Goal: Task Accomplishment & Management: Use online tool/utility

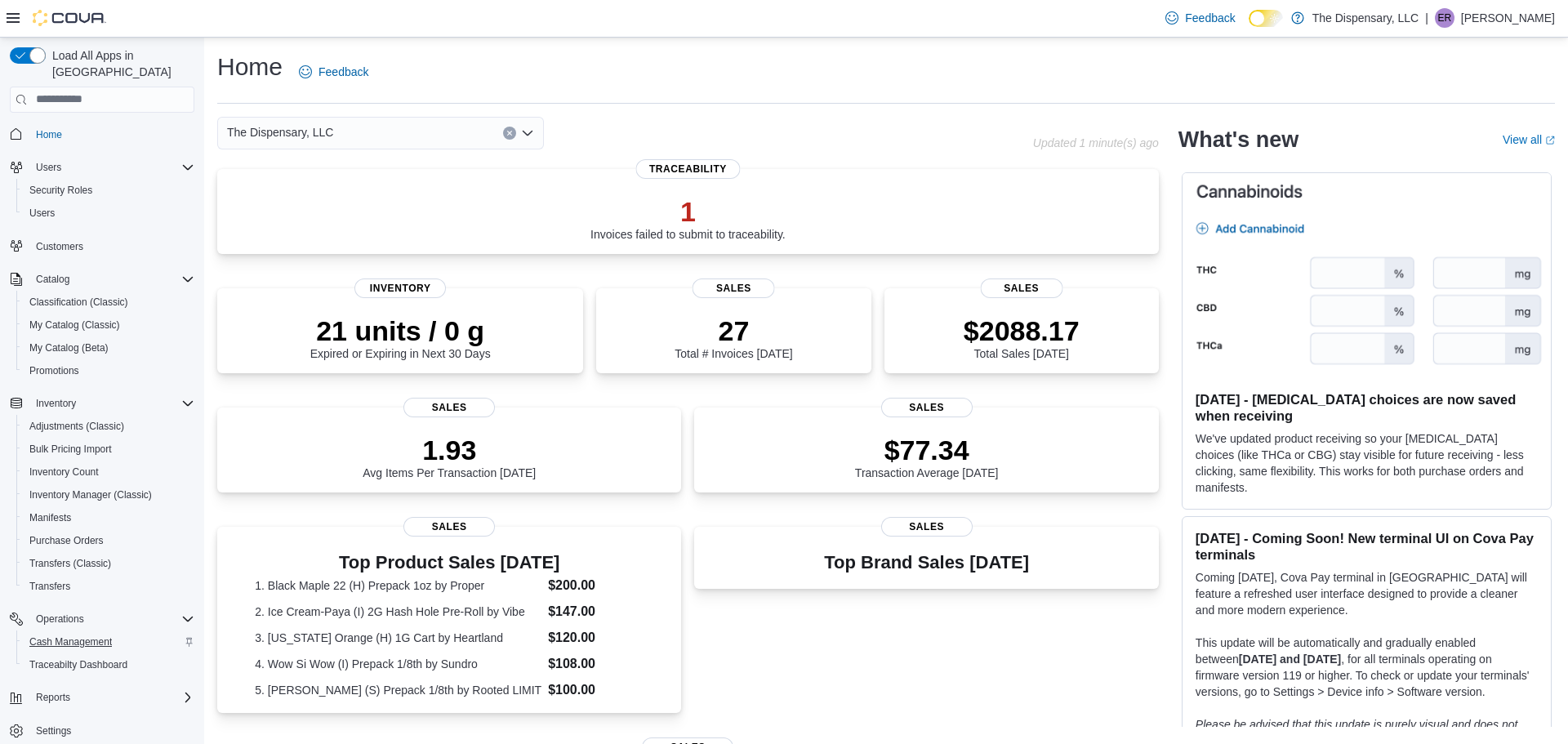
scroll to position [8, 0]
click at [95, 628] on span "Cash Management" at bounding box center [71, 635] width 83 height 13
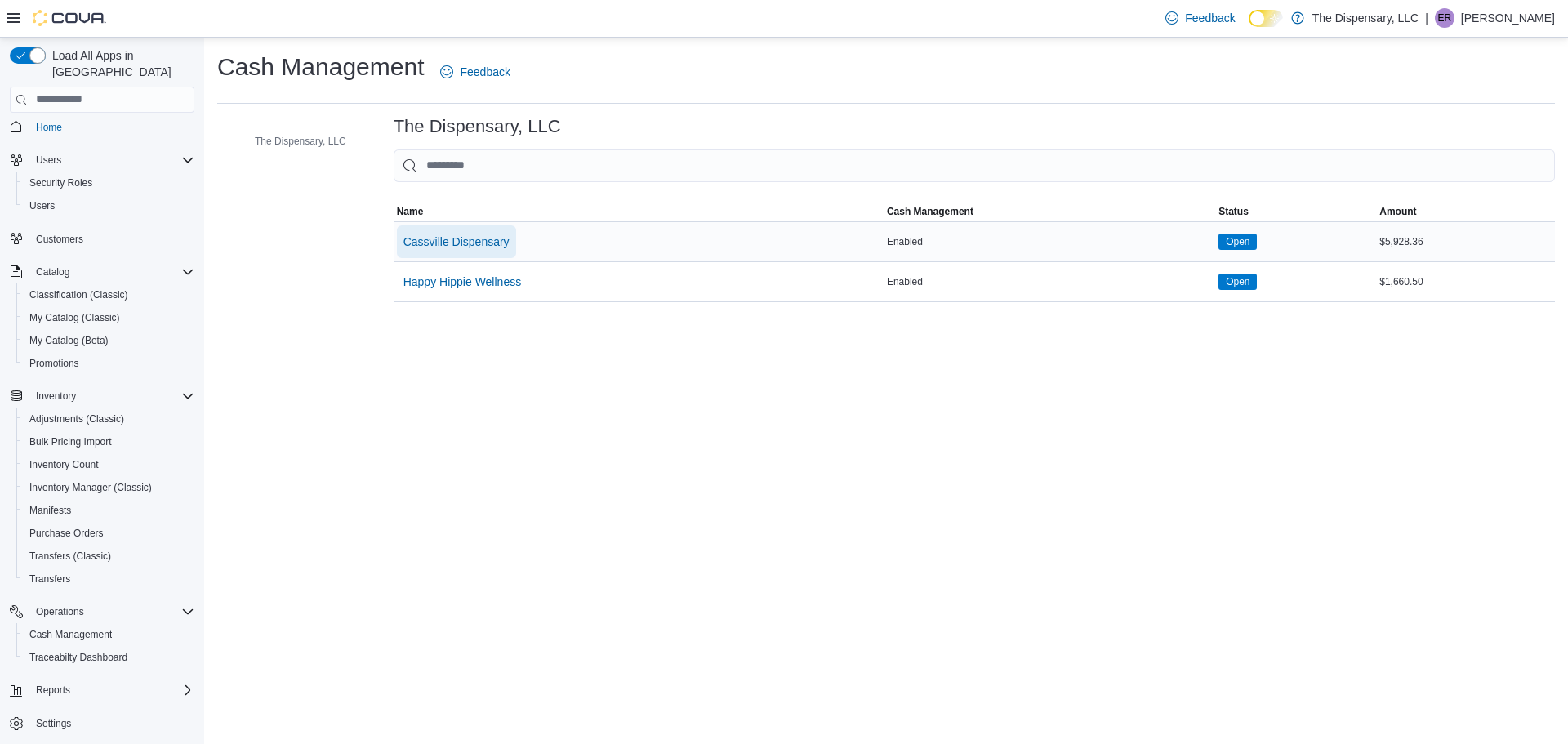
click at [508, 251] on span "Cassville Dispensary" at bounding box center [456, 241] width 106 height 33
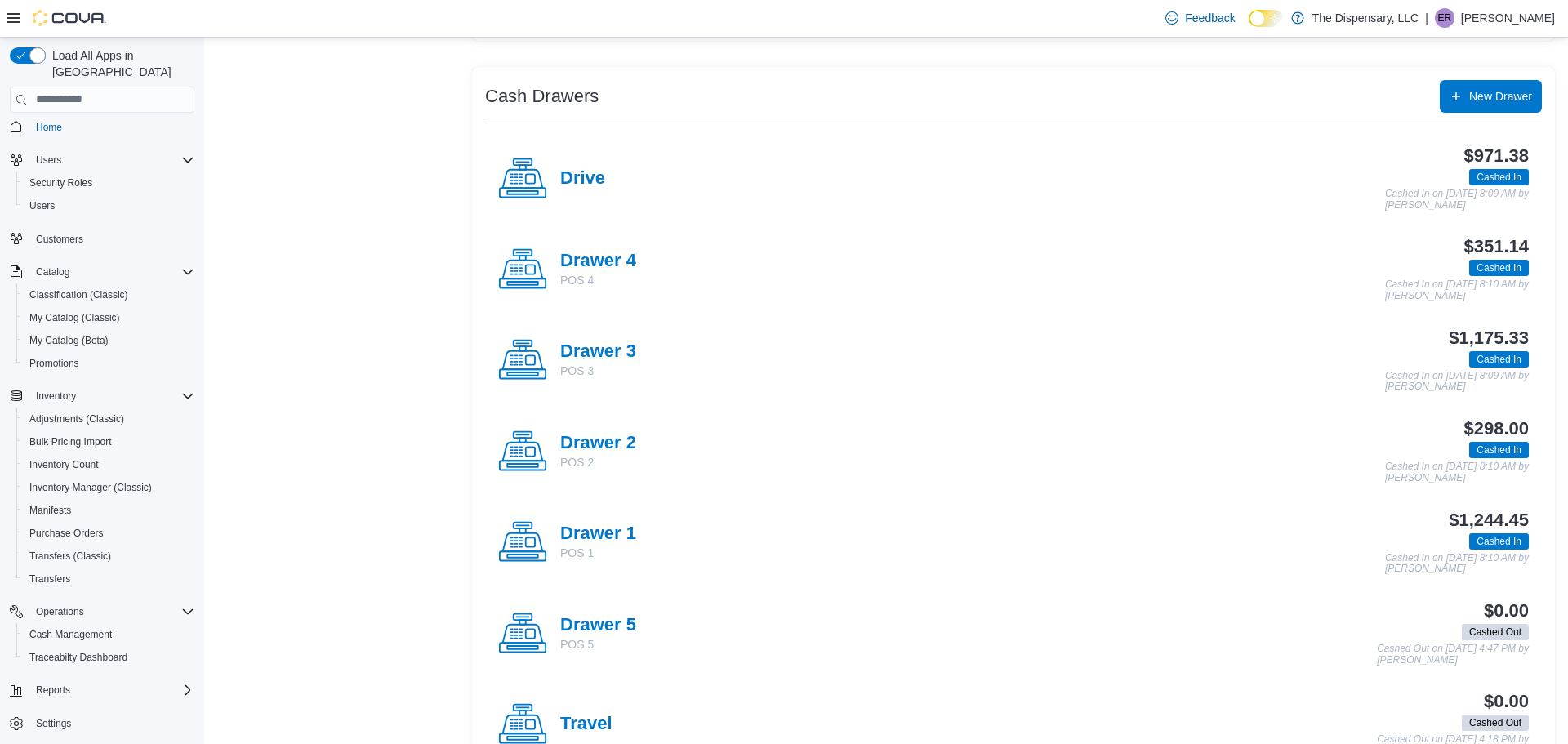
scroll to position [291, 0]
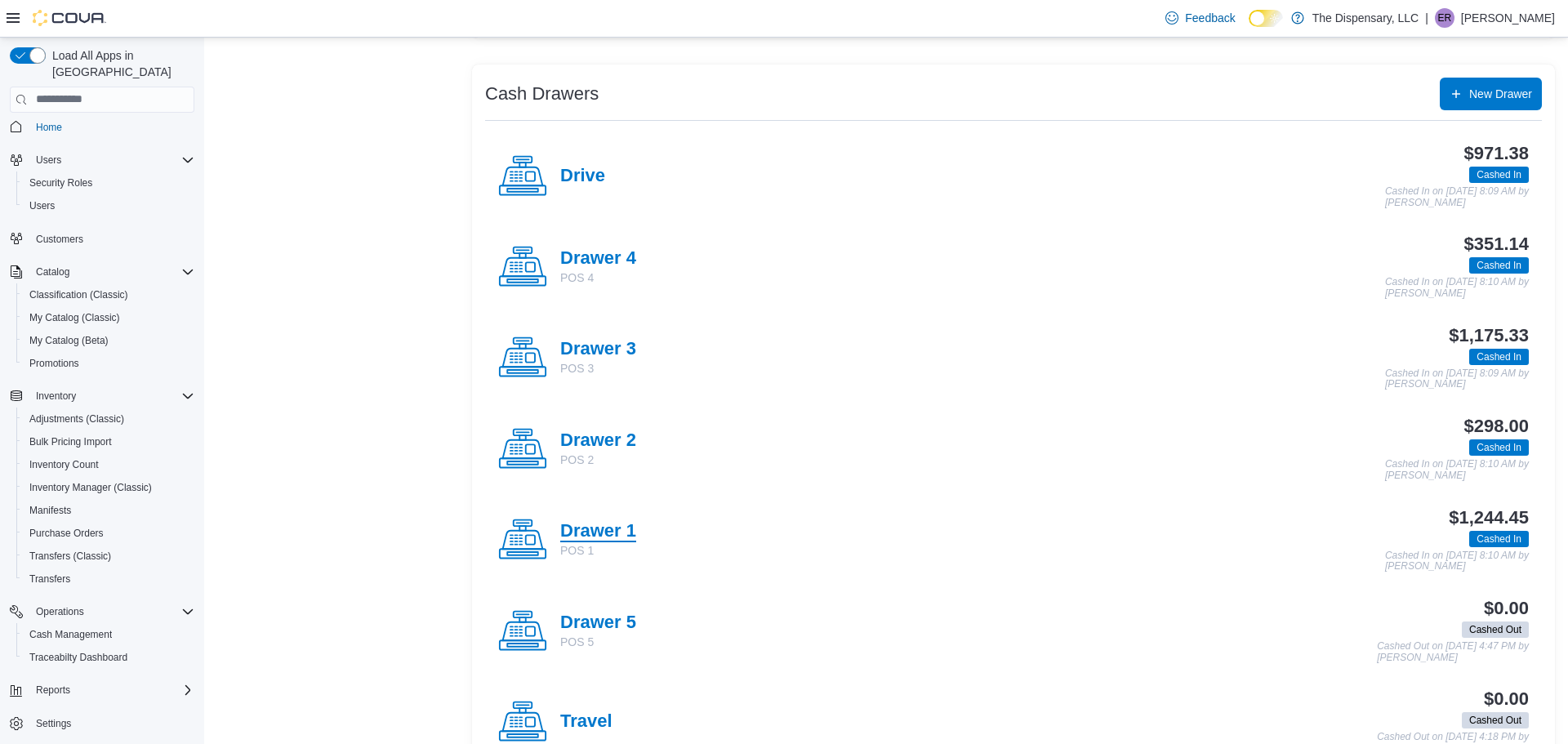
click at [595, 529] on h4 "Drawer 1" at bounding box center [598, 531] width 76 height 22
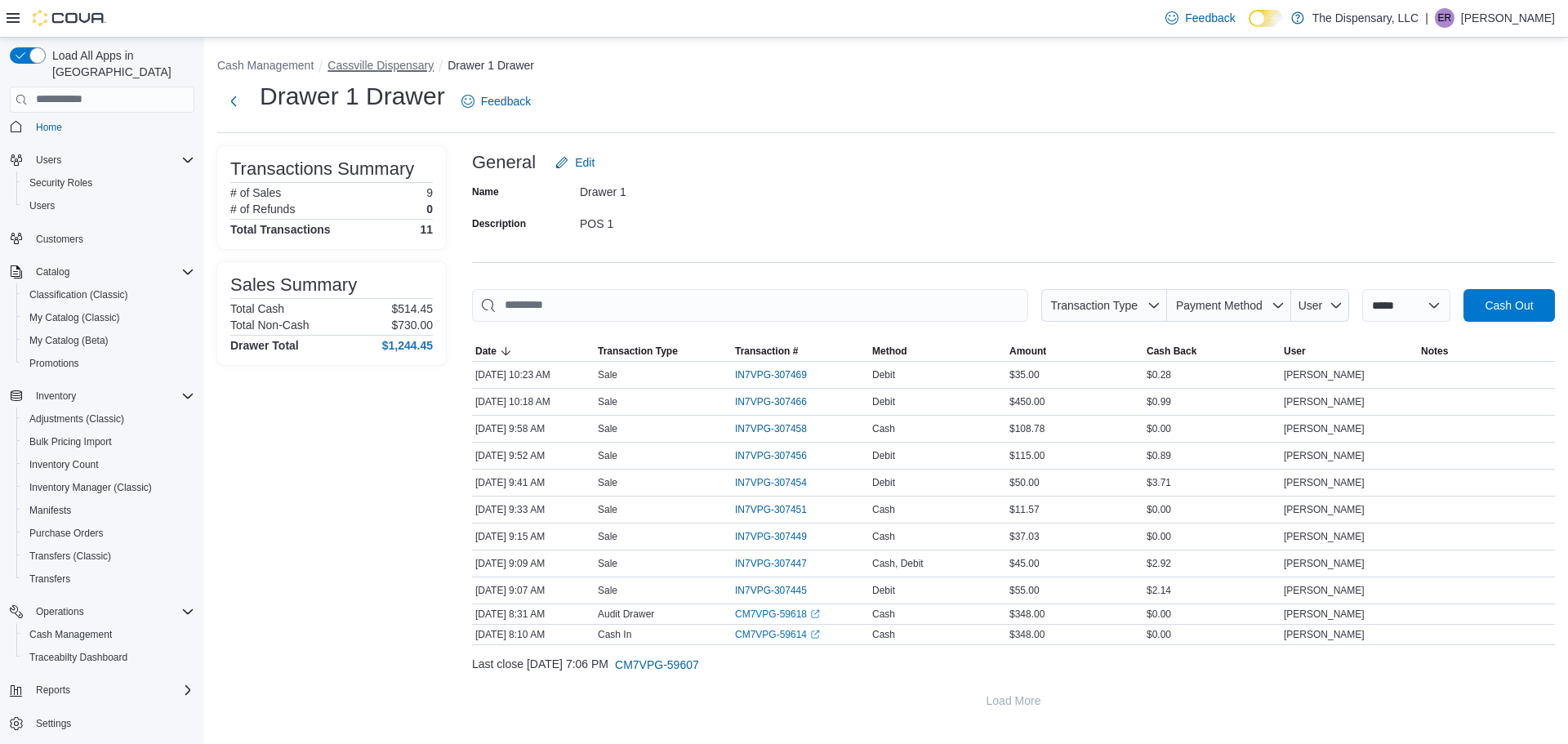
click at [420, 69] on button "Cassville Dispensary" at bounding box center [380, 65] width 106 height 13
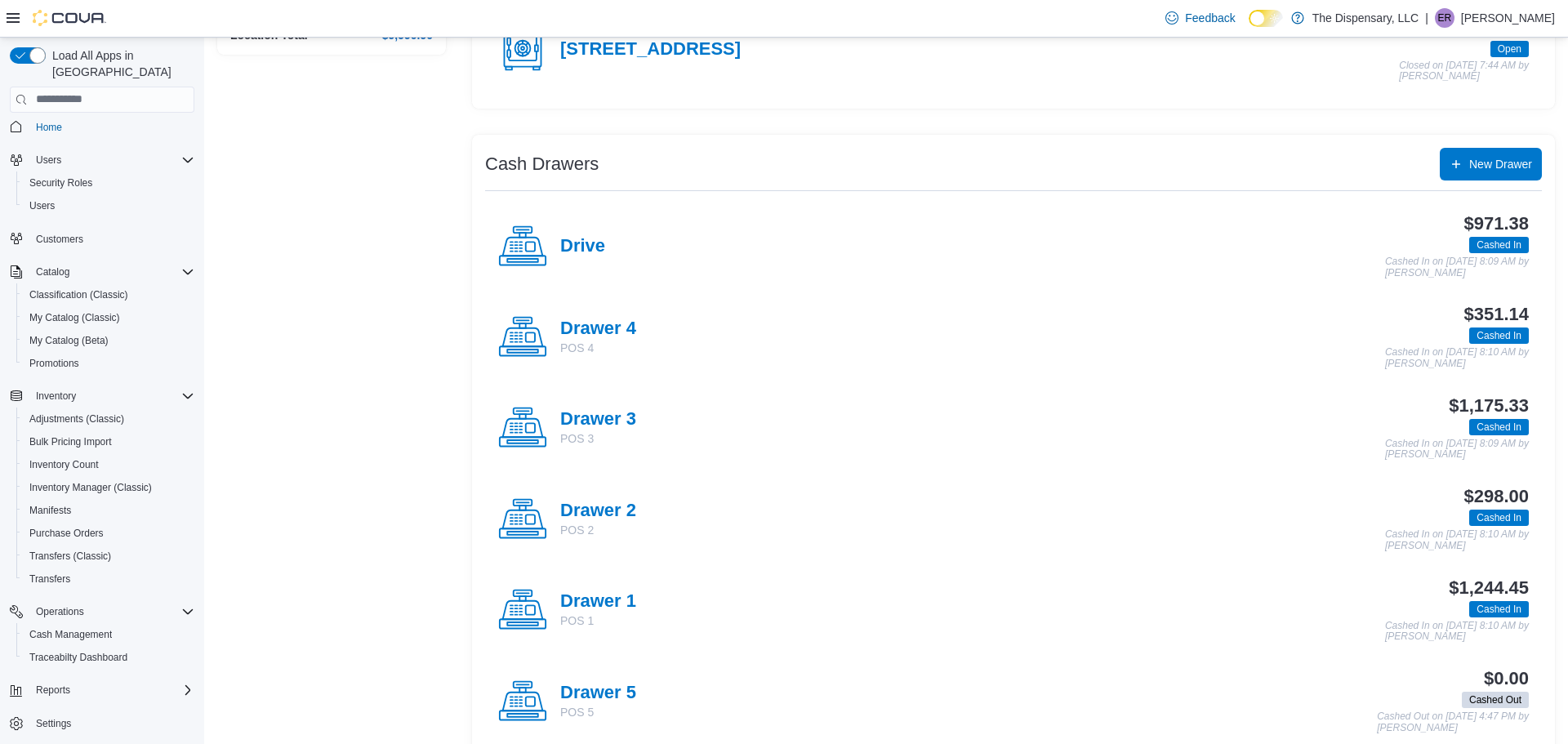
scroll to position [227, 0]
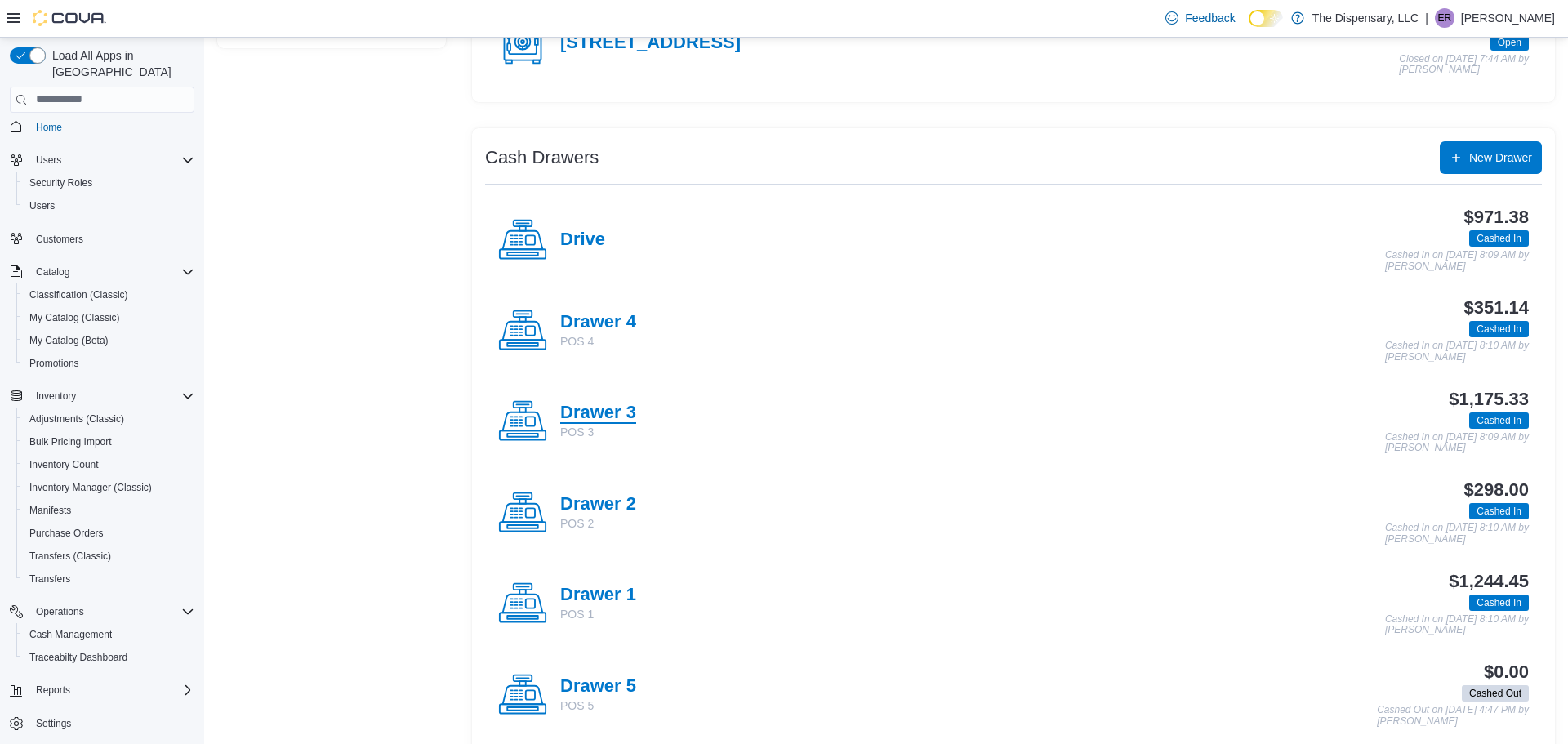
click at [577, 410] on h4 "Drawer 3" at bounding box center [598, 413] width 76 height 22
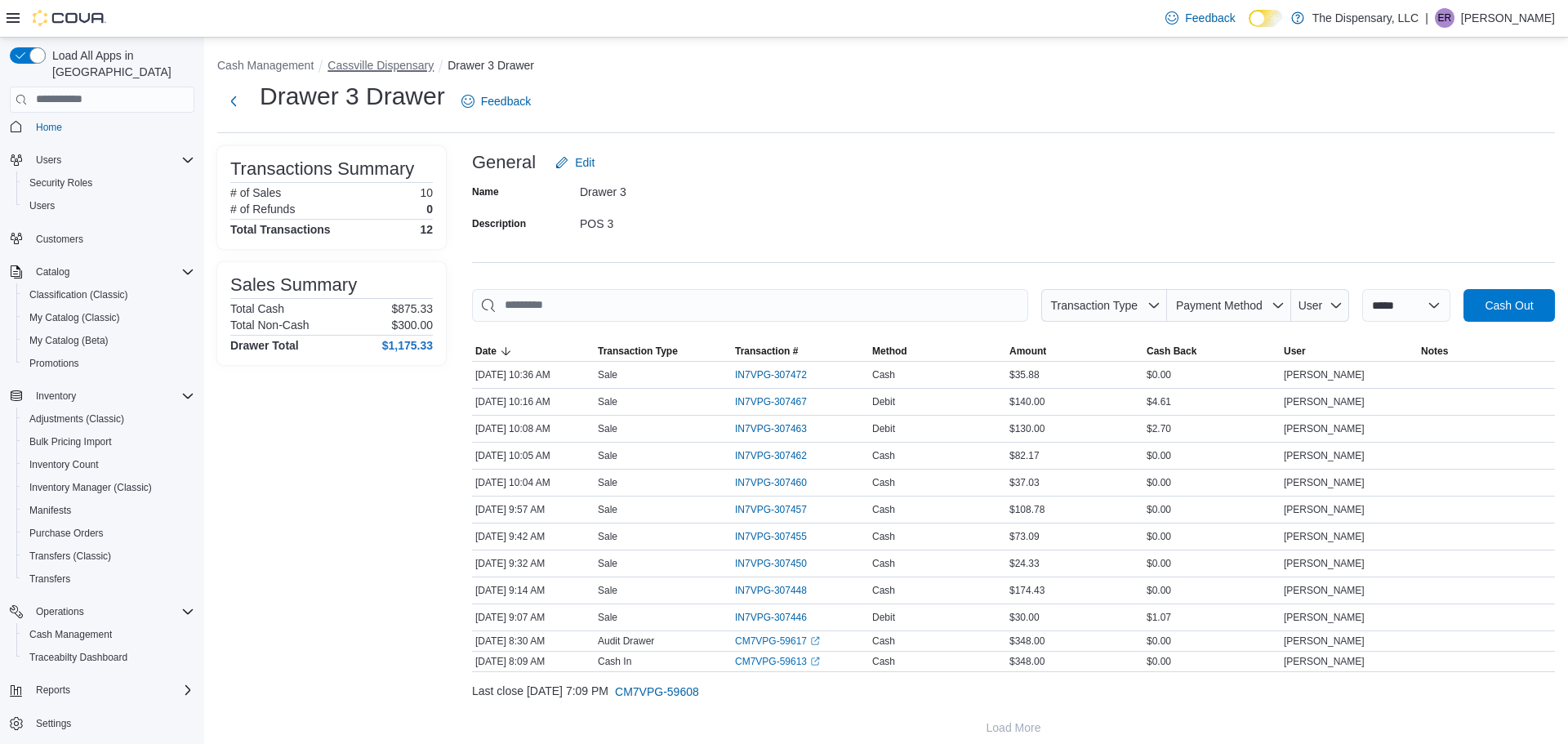
click at [412, 68] on button "Cassville Dispensary" at bounding box center [380, 65] width 106 height 13
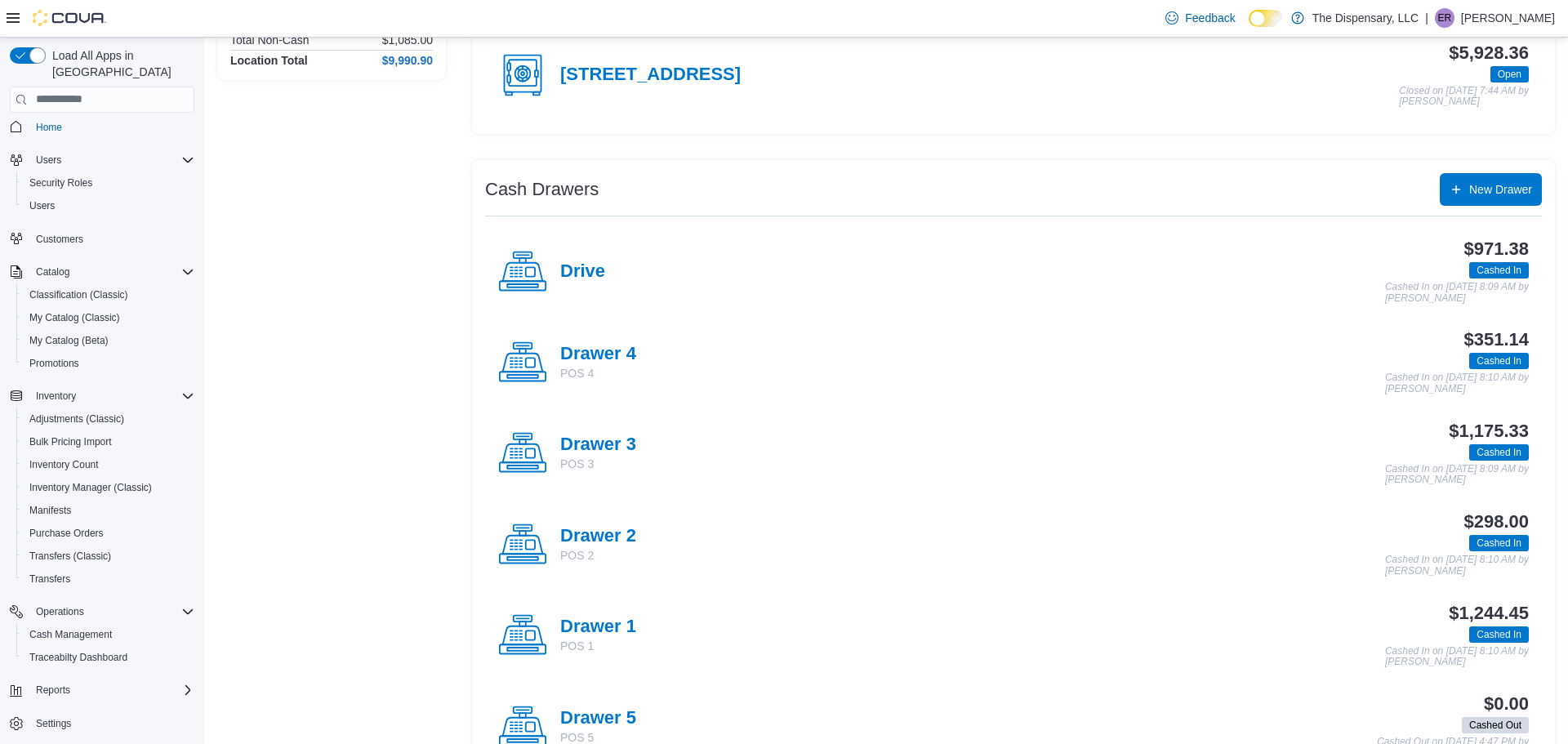
scroll to position [193, 0]
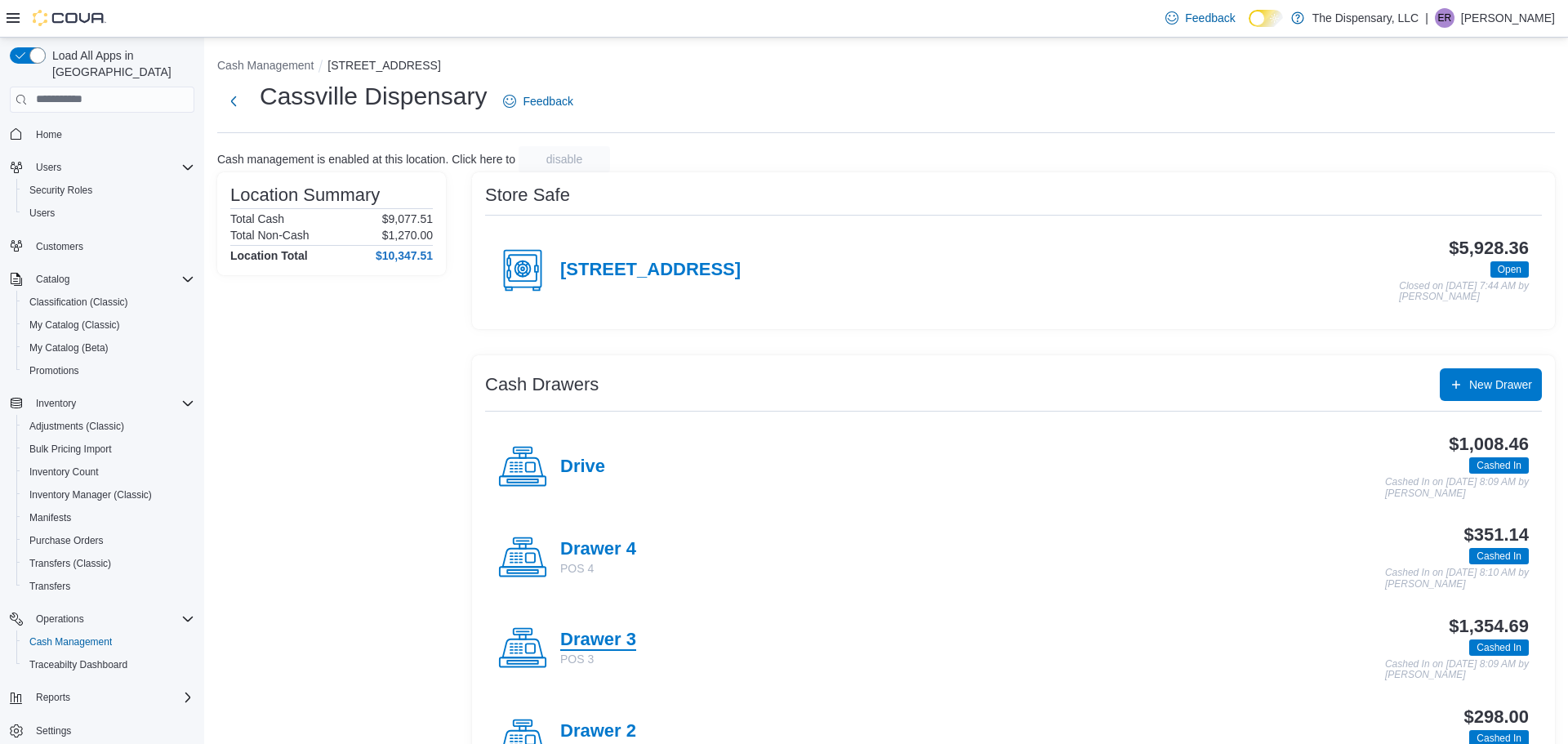
click at [609, 639] on h4 "Drawer 3" at bounding box center [598, 640] width 76 height 22
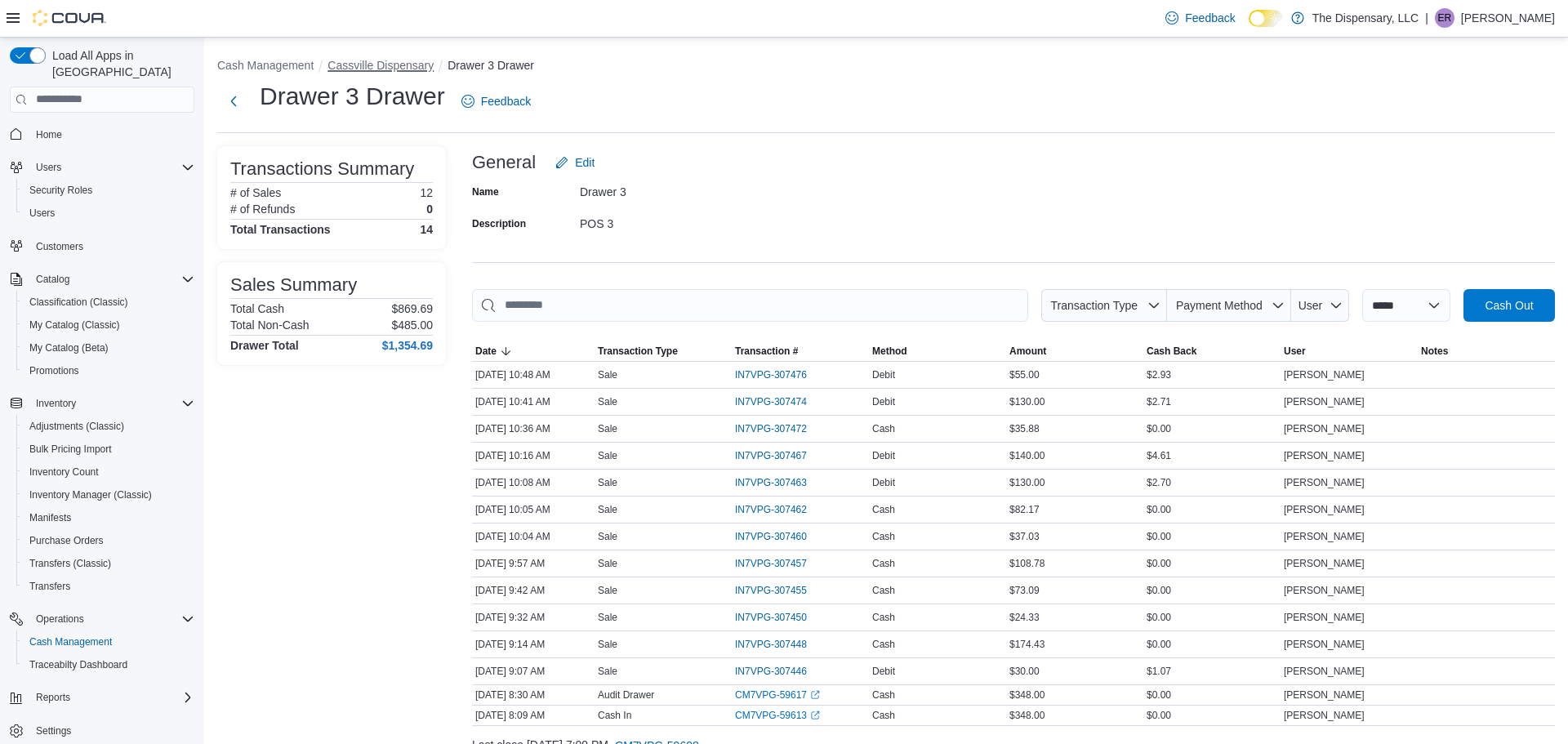
click at [361, 70] on button "Cassville Dispensary" at bounding box center [380, 65] width 106 height 13
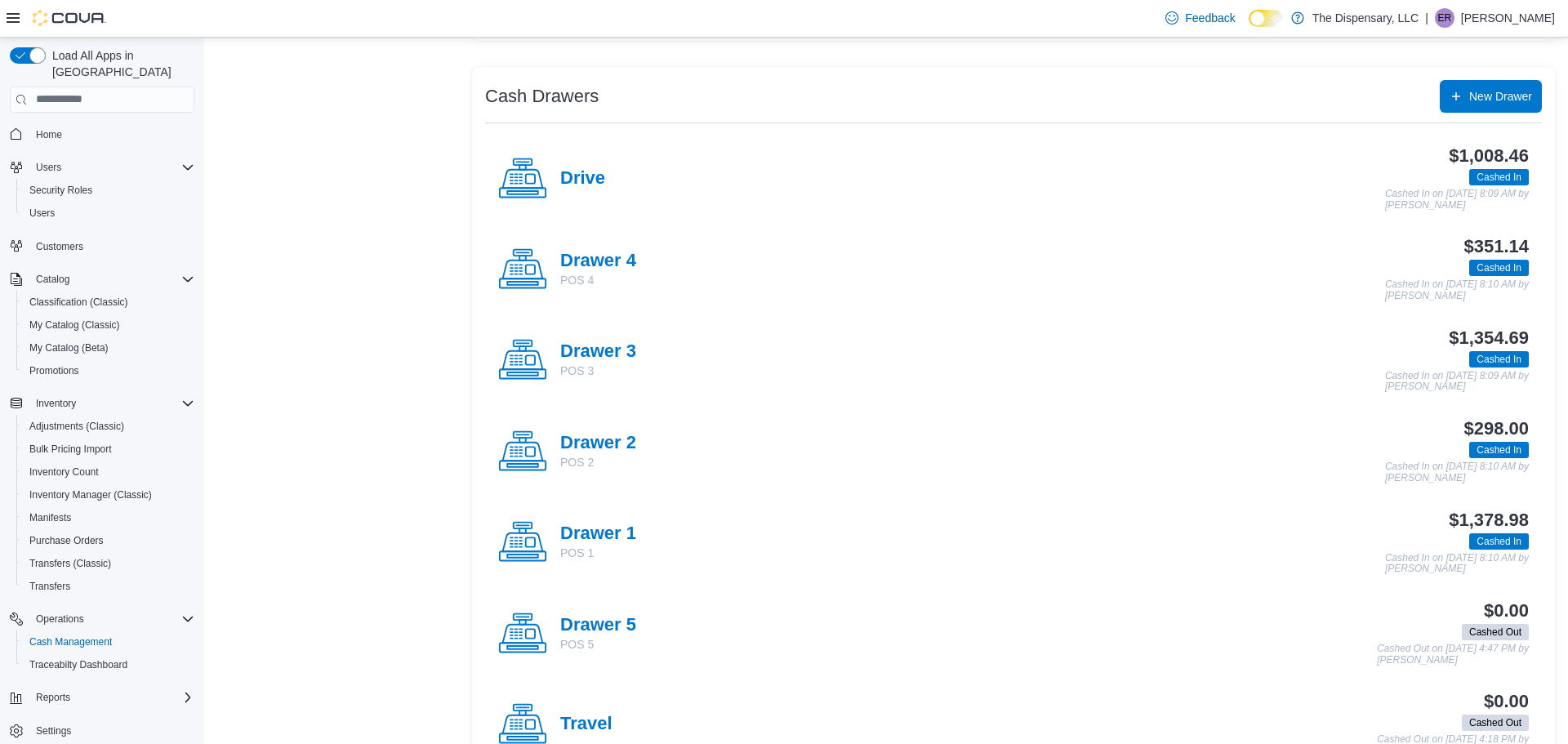
scroll to position [291, 0]
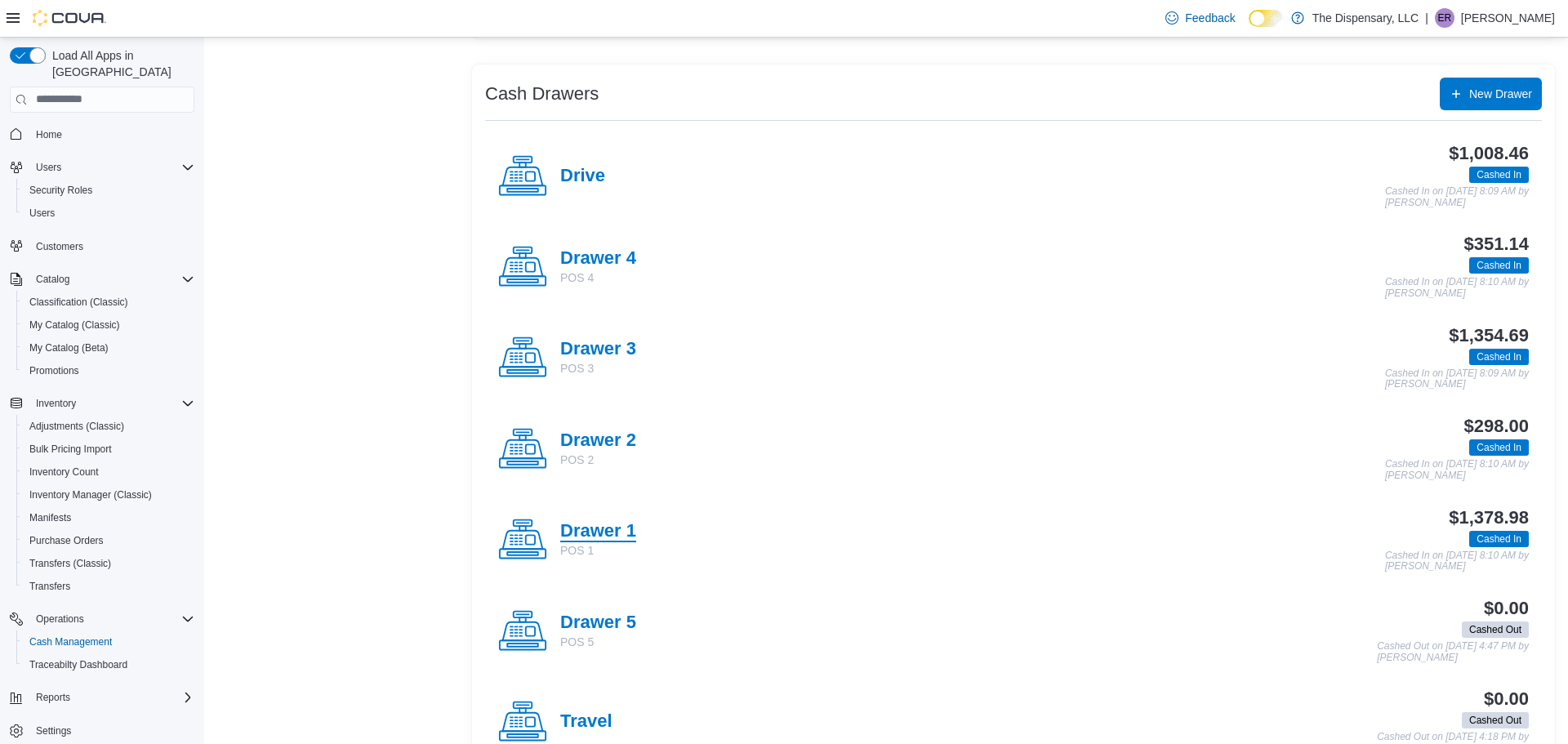
click at [601, 540] on h4 "Drawer 1" at bounding box center [598, 531] width 76 height 22
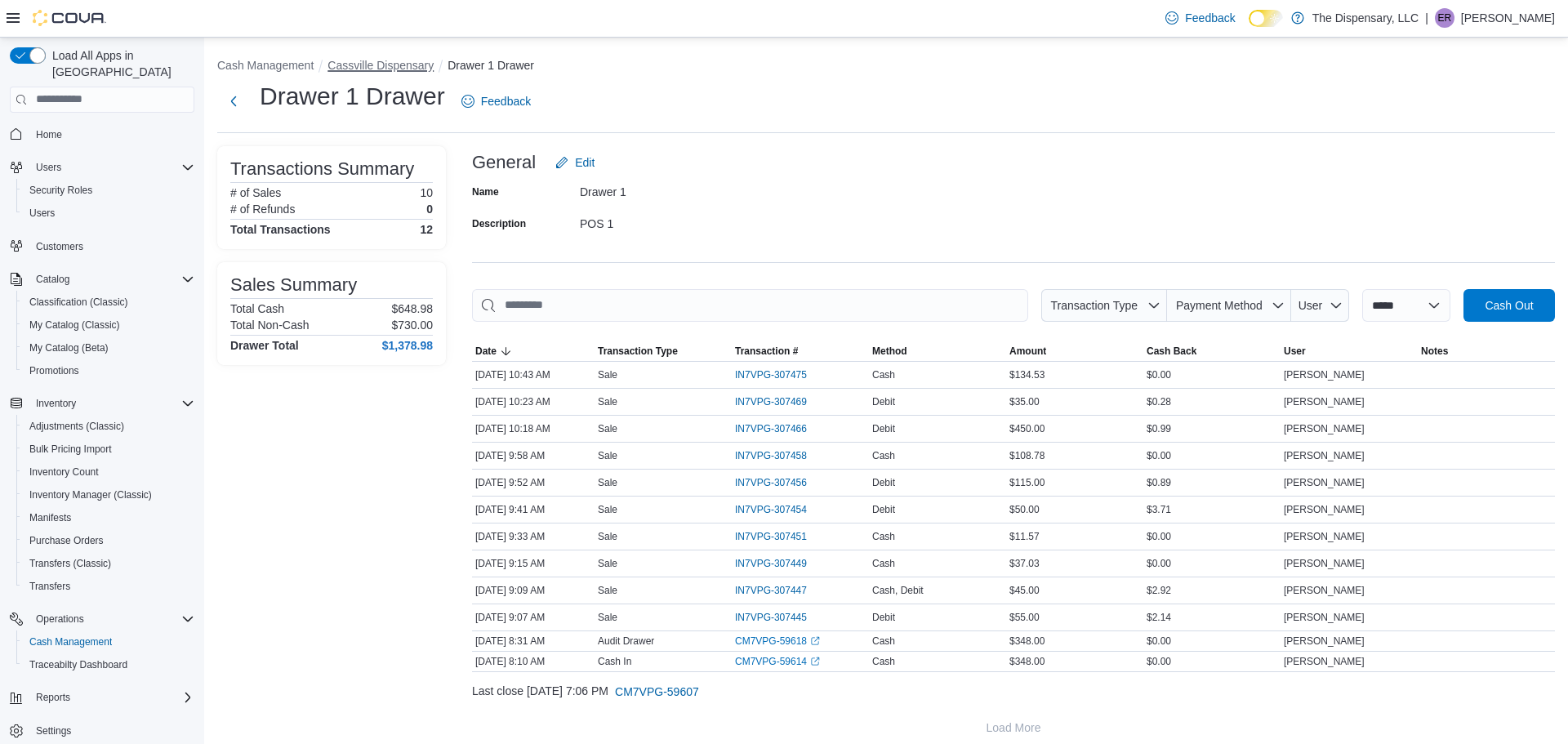
click at [402, 64] on button "Cassville Dispensary" at bounding box center [380, 65] width 106 height 13
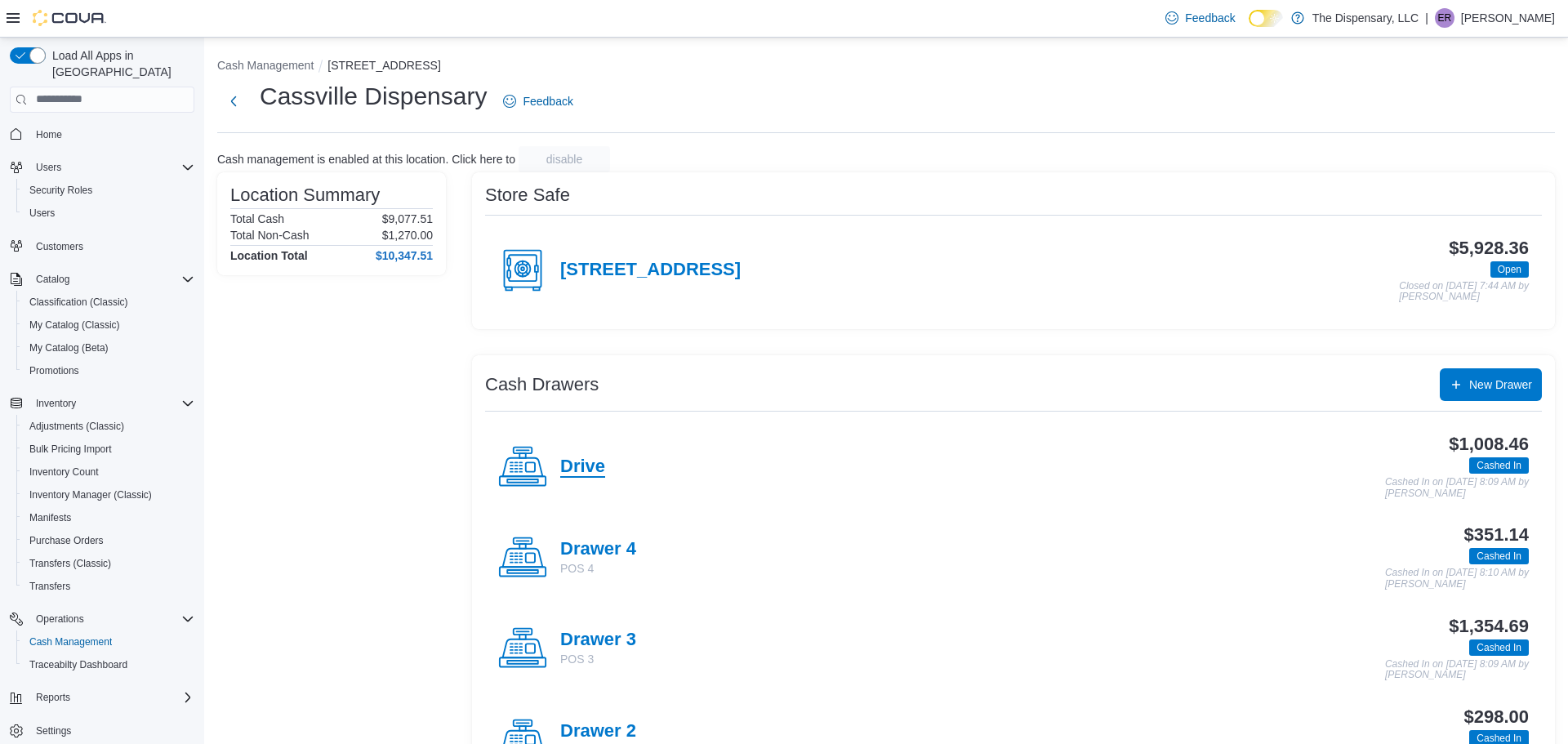
click at [591, 470] on h4 "Drive" at bounding box center [583, 467] width 45 height 22
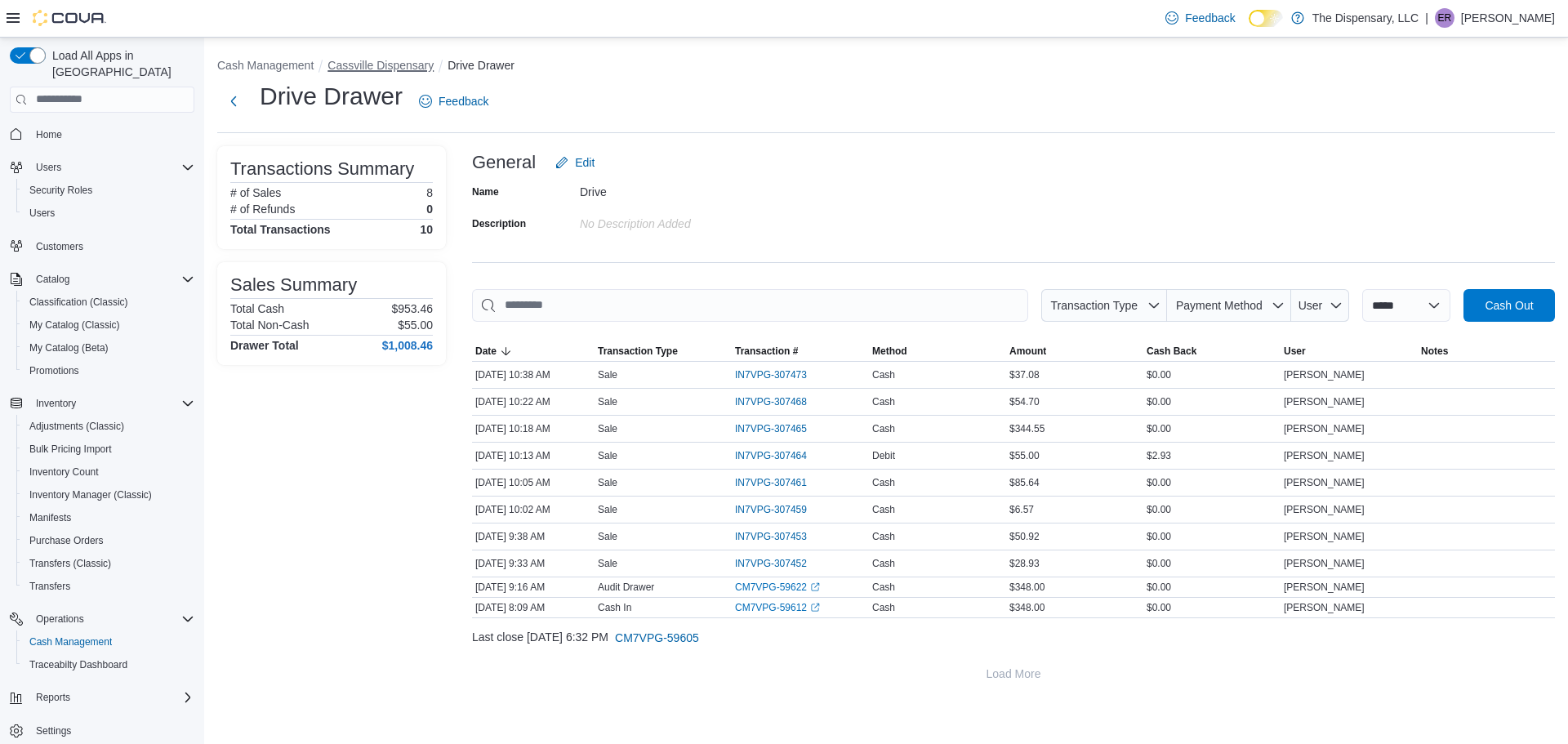
click at [365, 64] on button "Cassville Dispensary" at bounding box center [380, 65] width 106 height 13
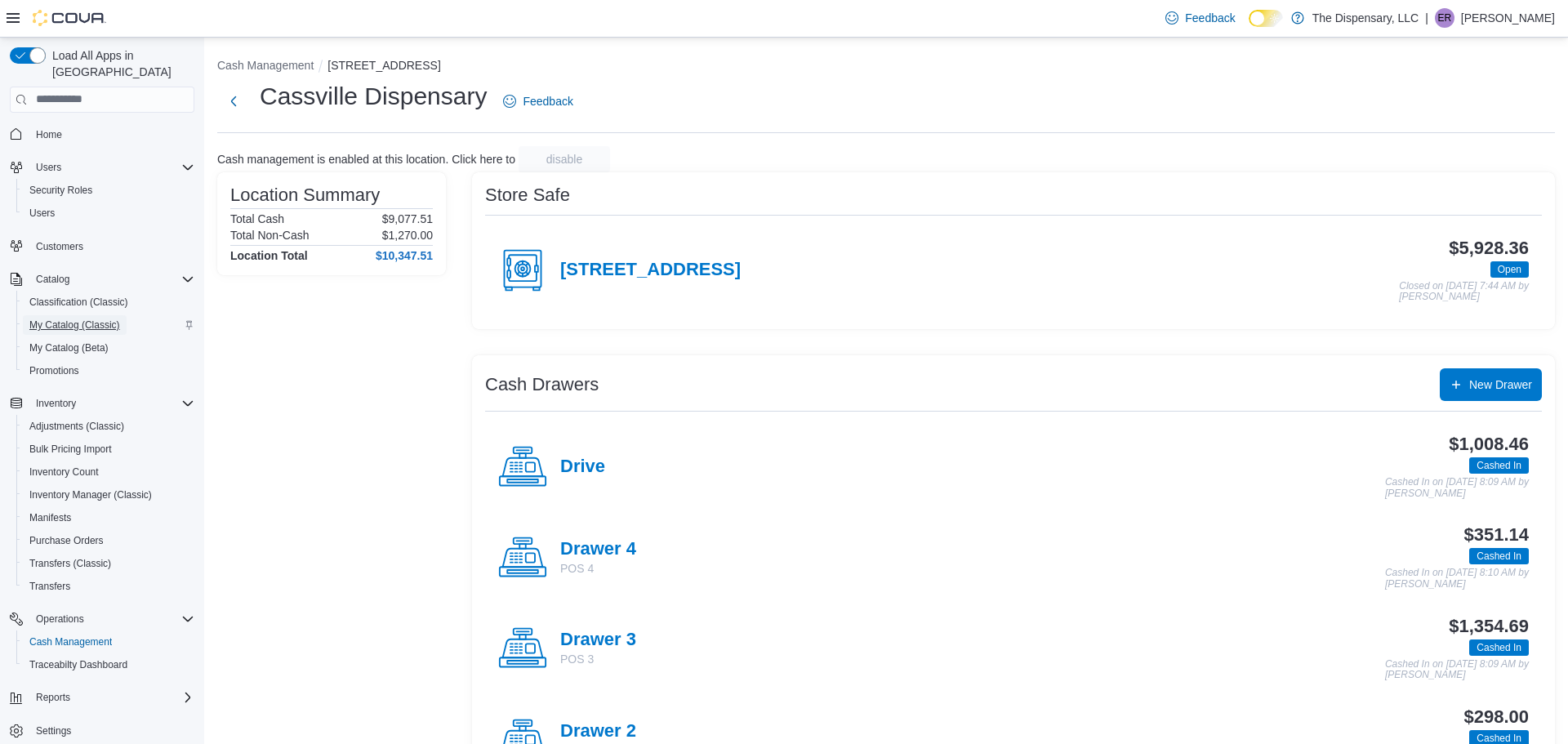
click at [120, 318] on span "My Catalog (Classic)" at bounding box center [74, 325] width 90 height 13
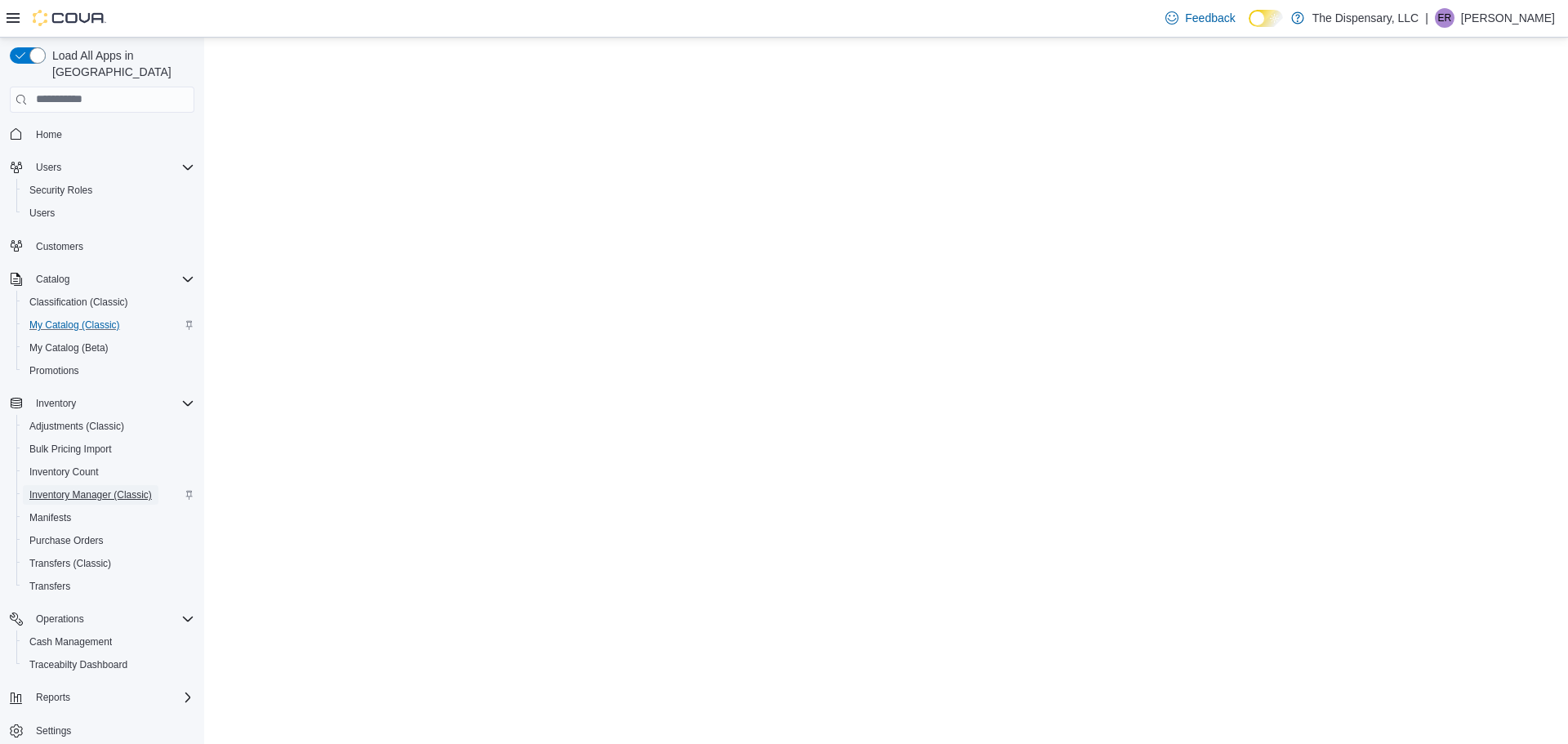
click at [117, 489] on span "Inventory Manager (Classic)" at bounding box center [90, 495] width 122 height 13
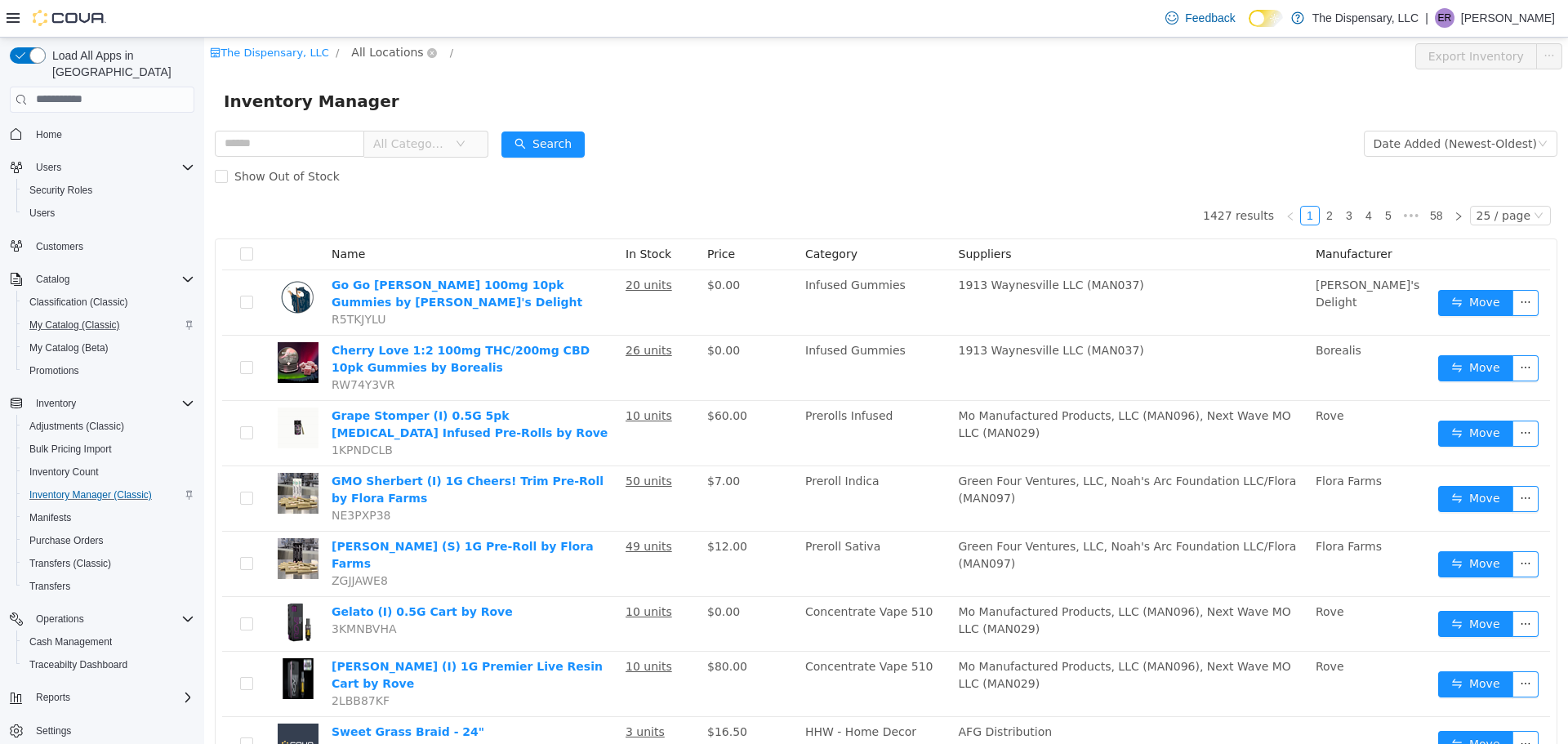
click at [412, 48] on span "All Locations" at bounding box center [394, 52] width 97 height 20
click at [419, 138] on span "Cassville Dispensary" at bounding box center [439, 139] width 118 height 13
click at [506, 58] on div "All Rooms" at bounding box center [548, 56] width 85 height 26
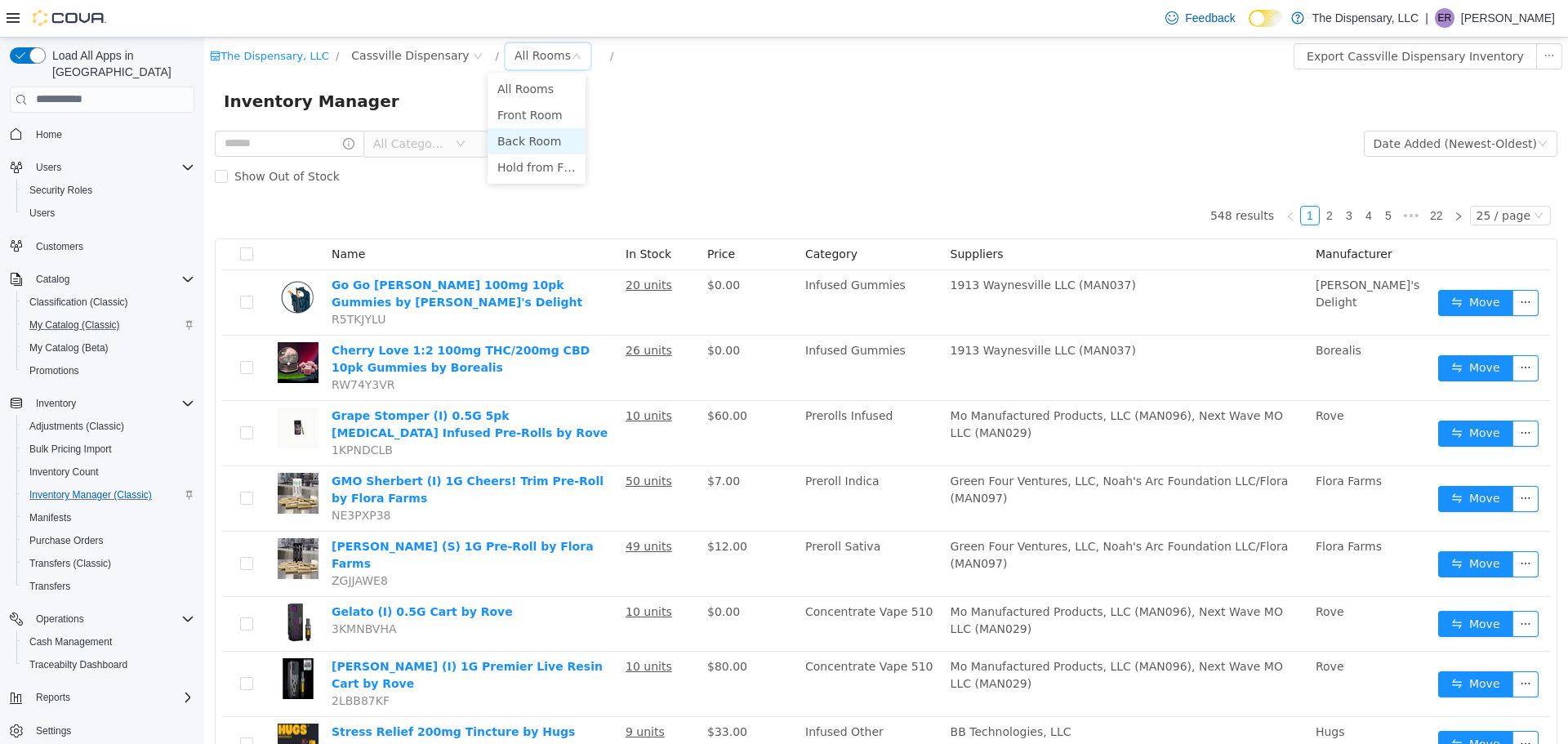
click at [495, 136] on li "Back Room" at bounding box center [537, 140] width 98 height 26
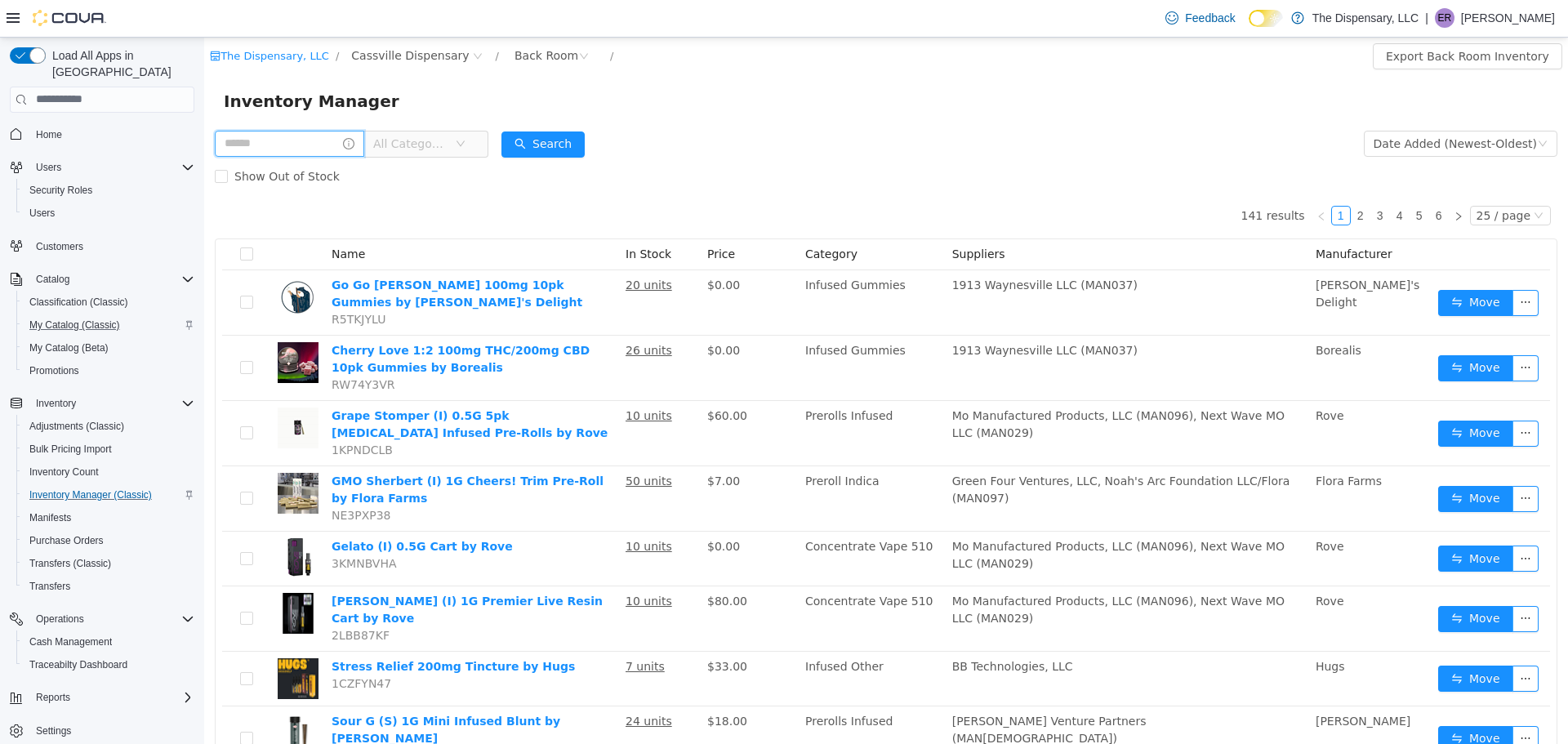
click at [324, 147] on input "text" at bounding box center [289, 143] width 150 height 26
click at [450, 133] on span "All Categories" at bounding box center [413, 143] width 82 height 24
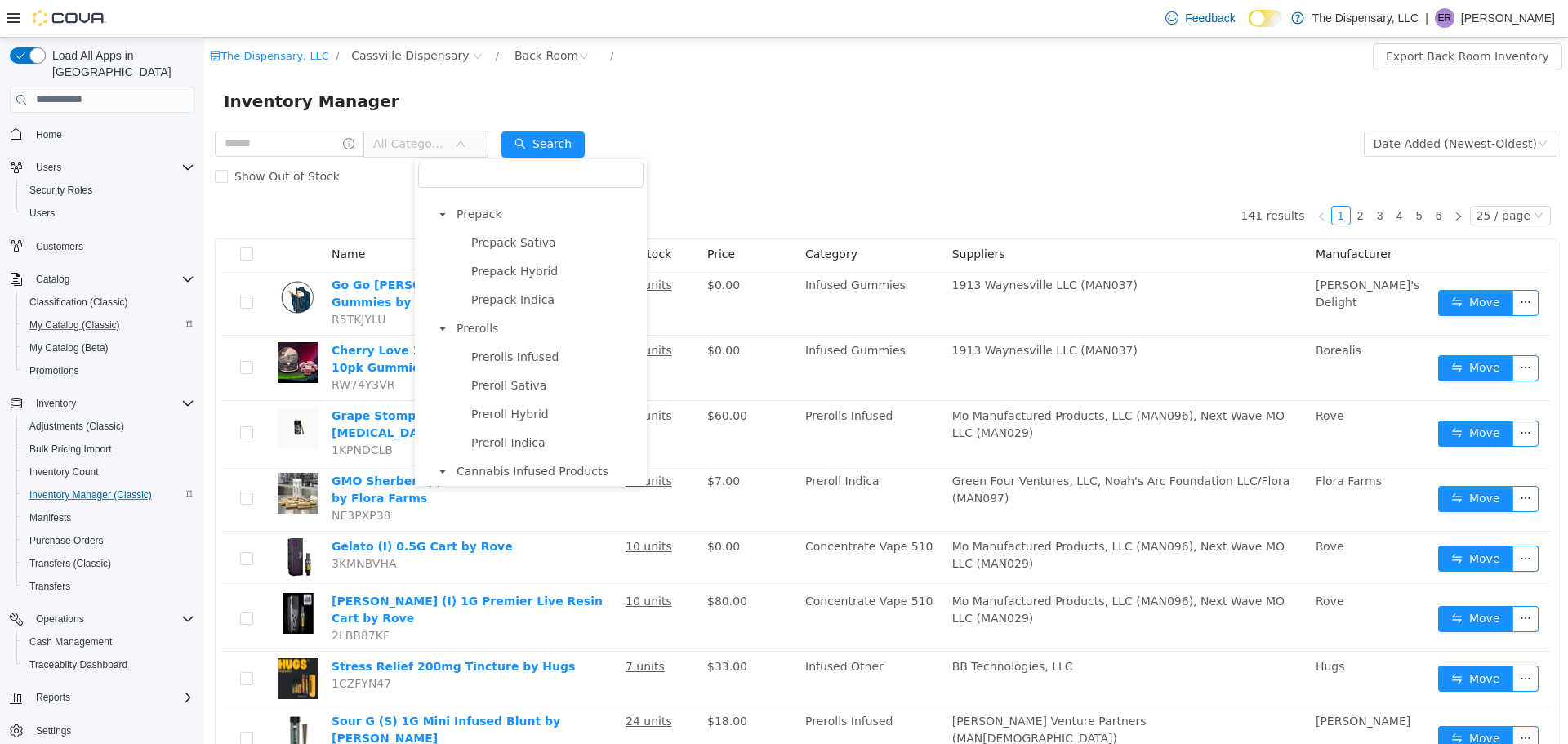
scroll to position [452, 0]
click at [491, 323] on span "Prerolls" at bounding box center [477, 323] width 41 height 13
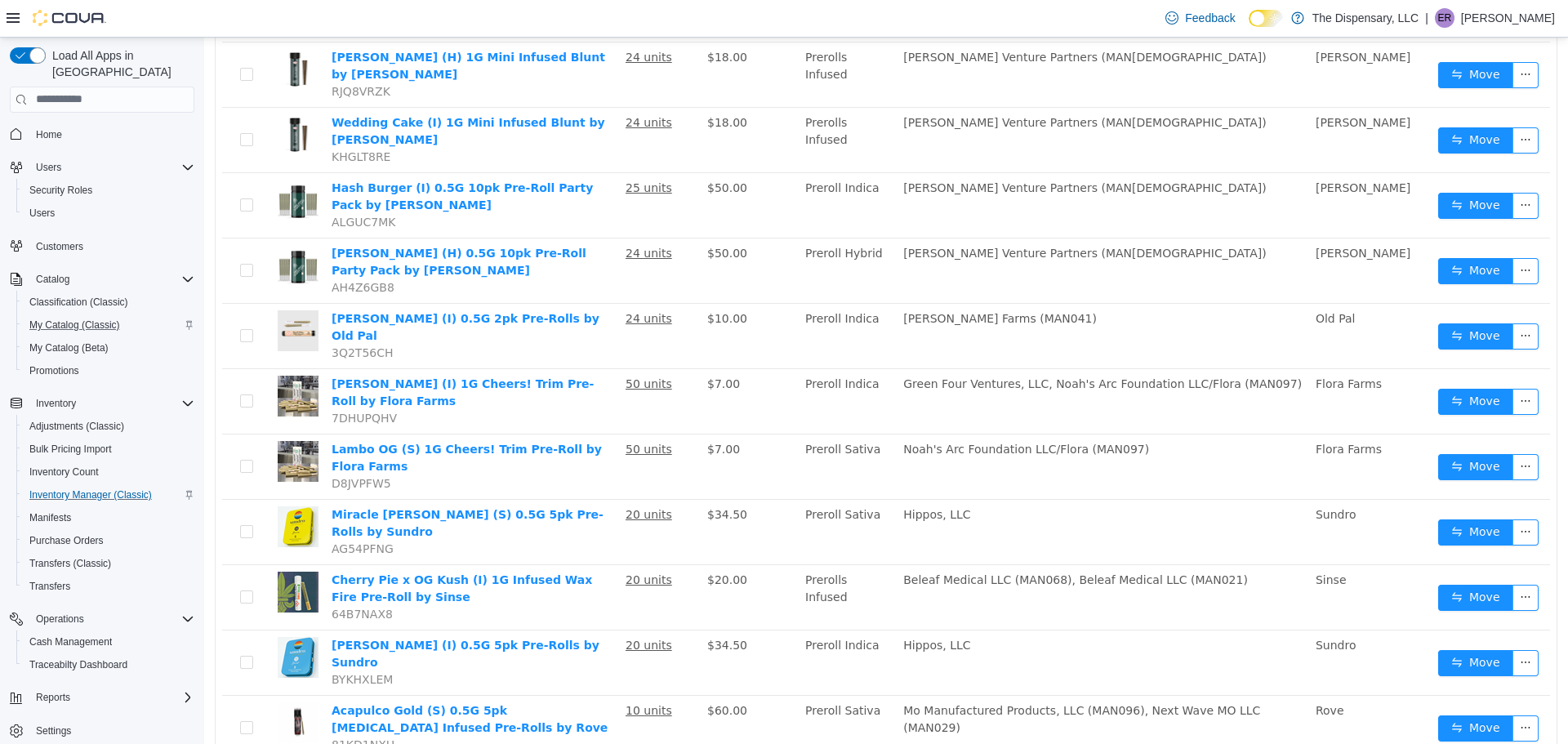
scroll to position [425, 0]
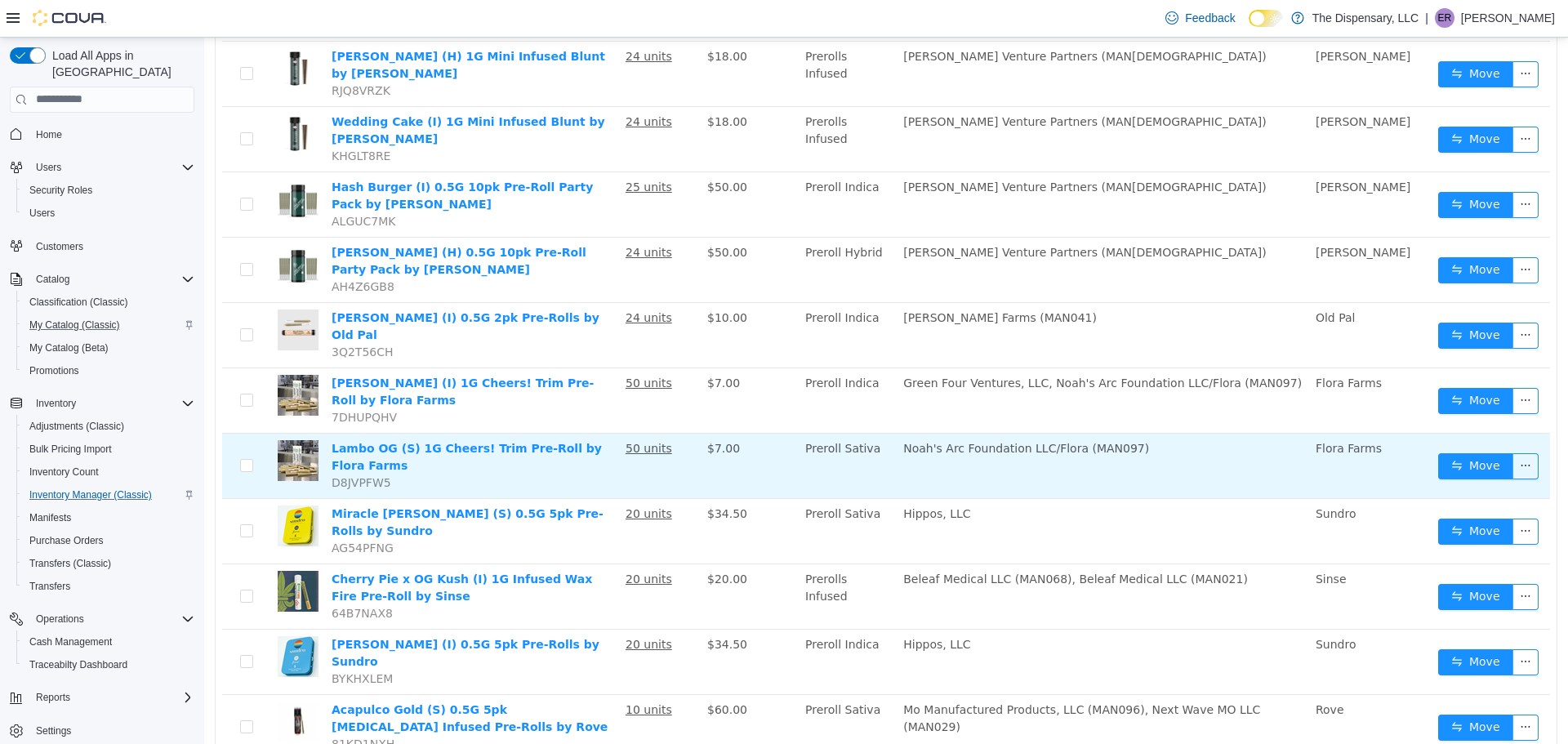
click at [1237, 433] on td "Noah's Arc Foundation LLC/Flora (MAN097)" at bounding box center [1103, 465] width 412 height 65
click at [1485, 452] on button "Move" at bounding box center [1476, 465] width 75 height 26
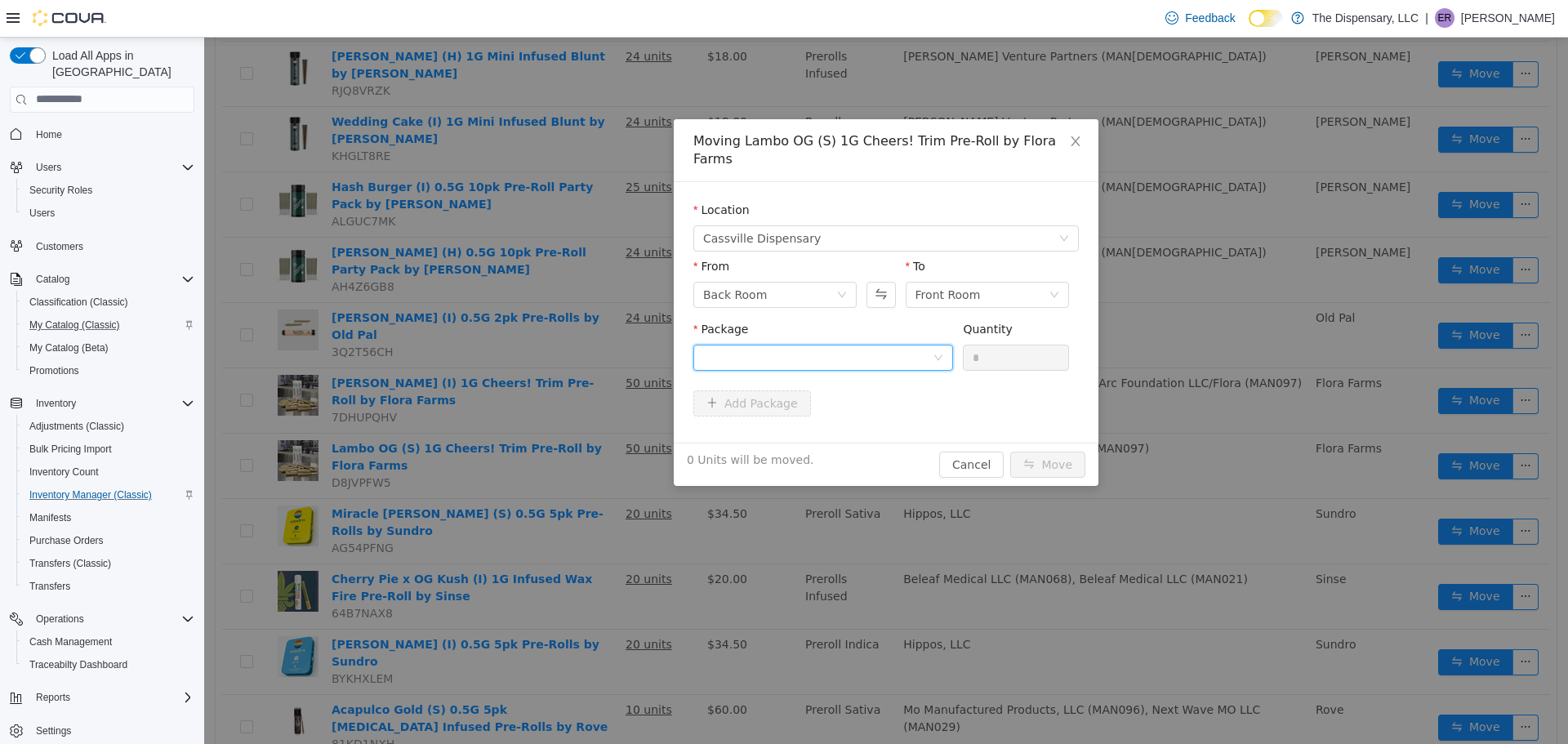
click at [922, 345] on div at bounding box center [818, 357] width 230 height 24
click at [903, 396] on li "1A40C0300004651000067031 Quantity : 50 Units" at bounding box center [823, 406] width 260 height 44
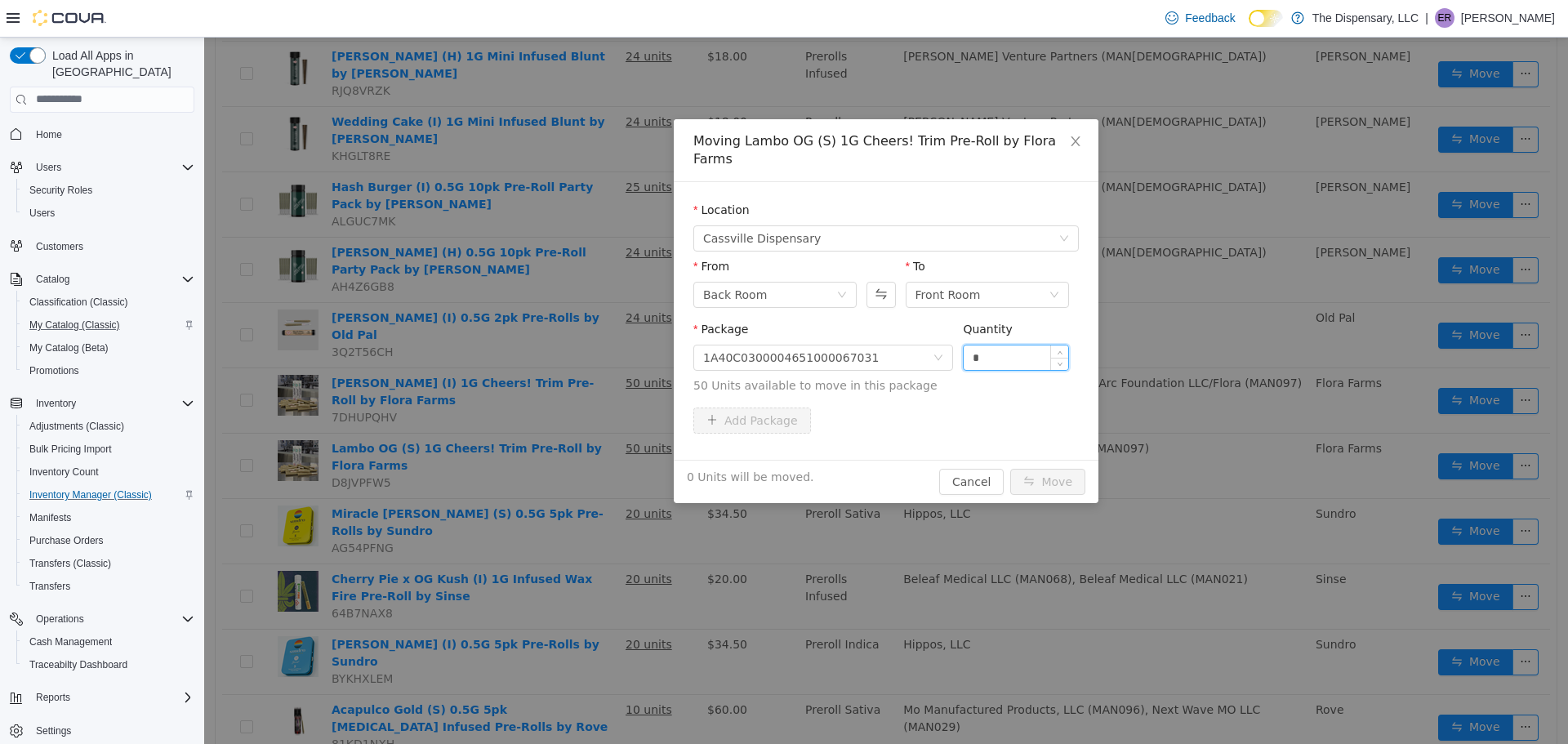
click at [972, 345] on input "*" at bounding box center [1015, 357] width 105 height 24
type input "**"
click at [1042, 468] on button "Move" at bounding box center [1048, 481] width 75 height 26
